Goal: Transaction & Acquisition: Purchase product/service

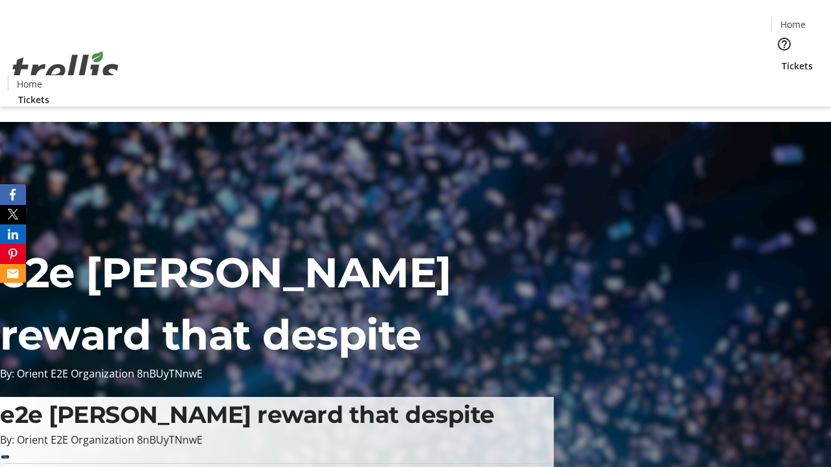
click at [782, 59] on span "Tickets" at bounding box center [797, 66] width 31 height 14
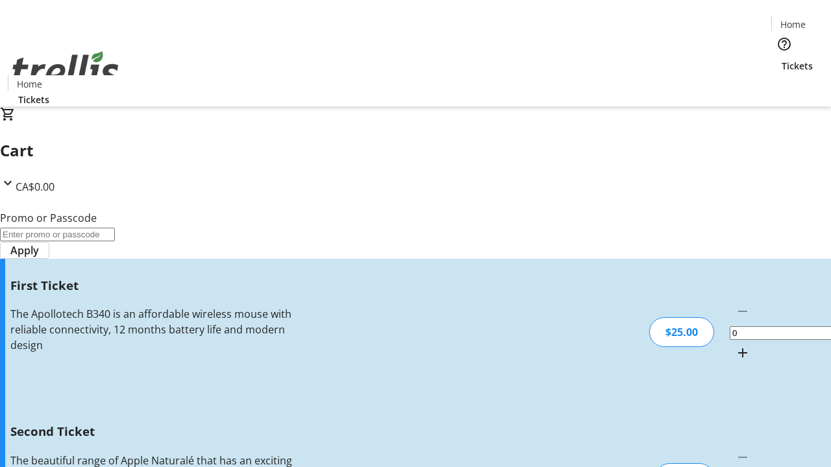
click at [735, 345] on mat-icon "Increment by one" at bounding box center [743, 353] width 16 height 16
type input "1"
type input "2"
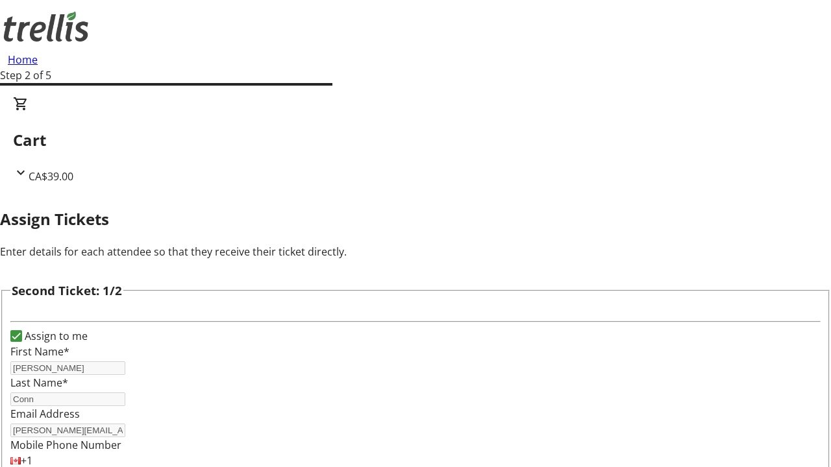
type input "[PERSON_NAME]"
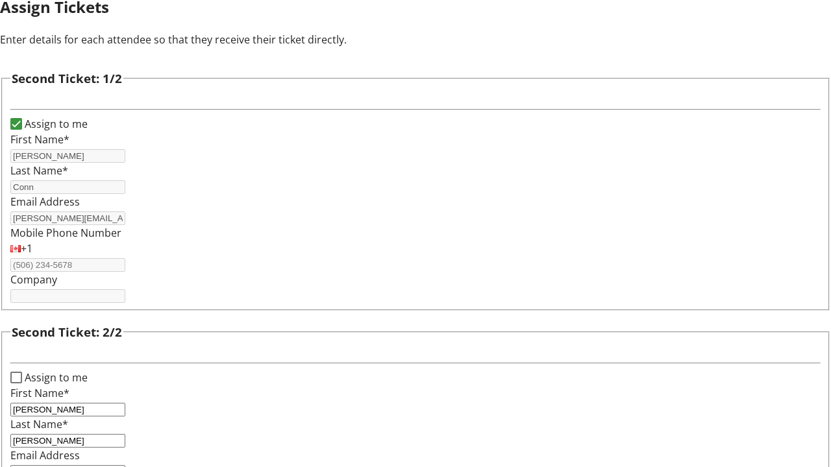
type input "[PERSON_NAME][EMAIL_ADDRESS][DOMAIN_NAME]"
